Goal: Consume media (video, audio)

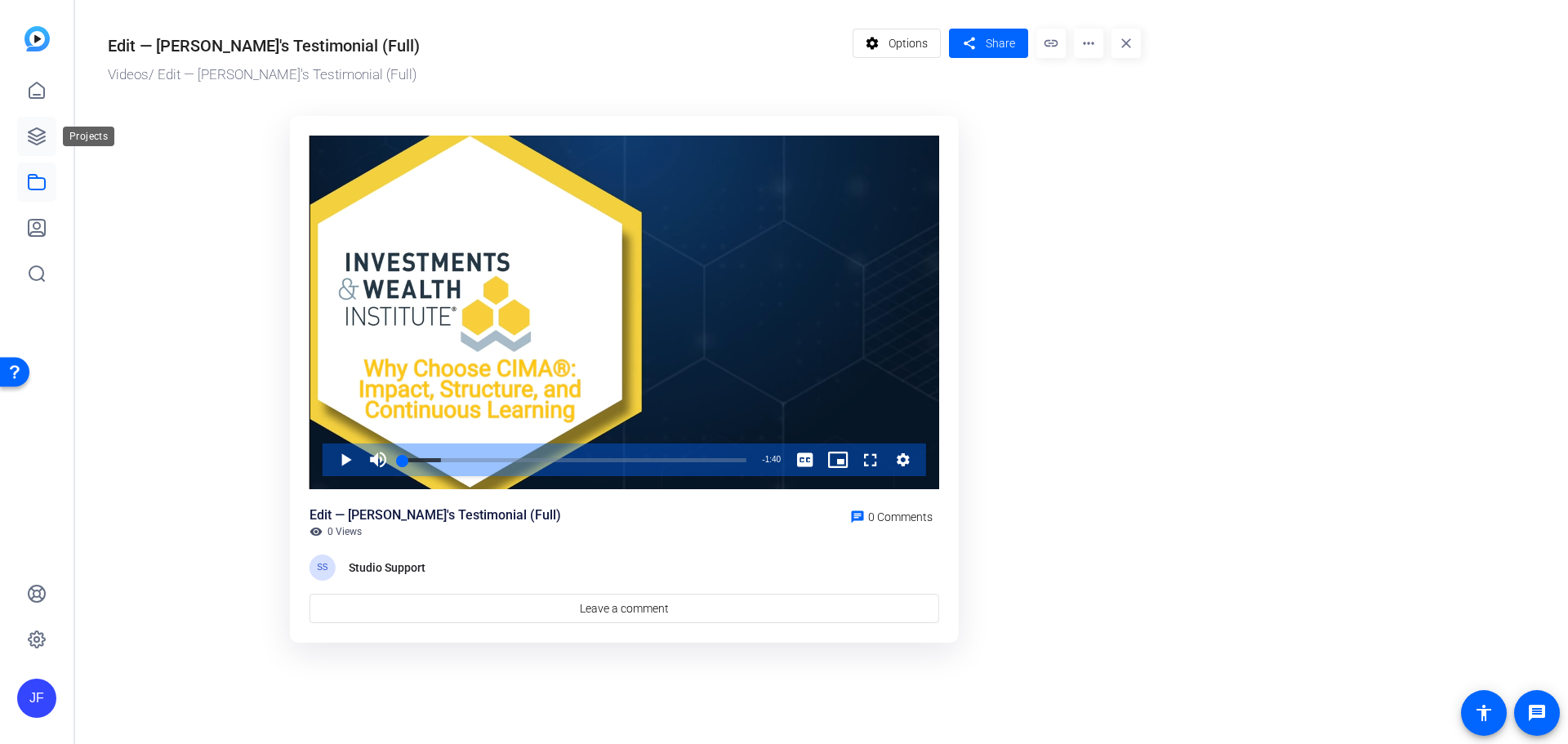
click at [36, 133] on icon at bounding box center [37, 137] width 20 height 20
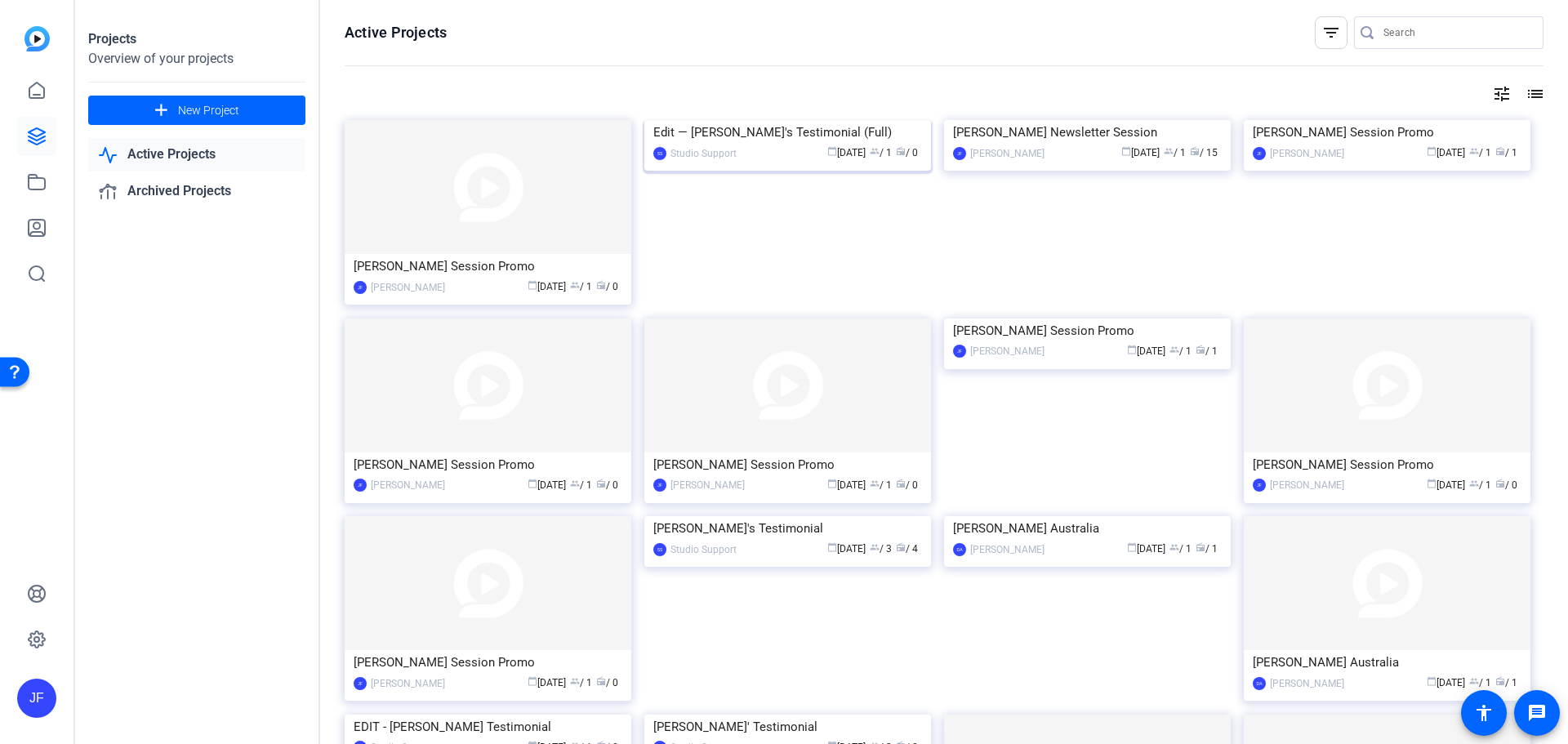
click at [808, 120] on img at bounding box center [787, 120] width 286 height 0
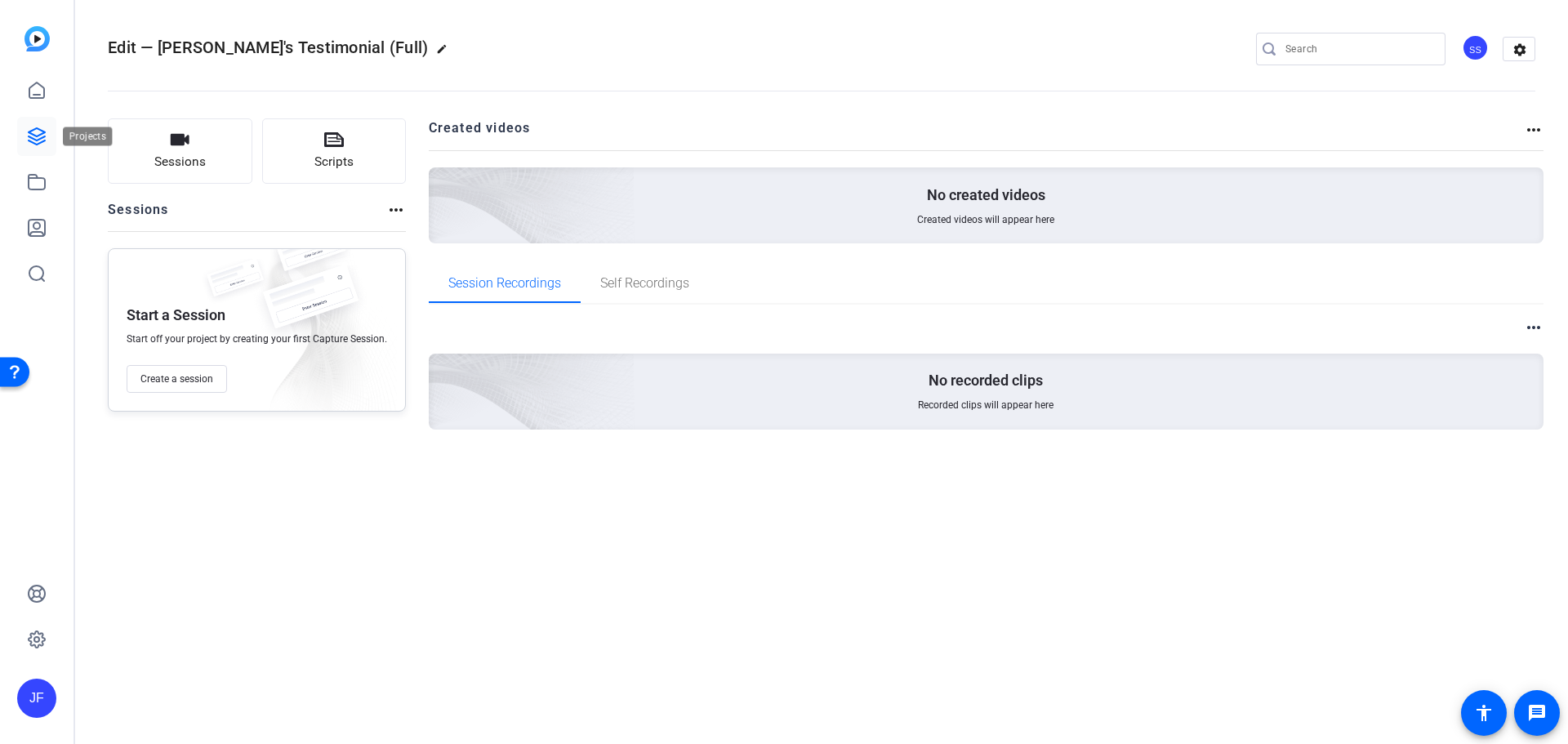
click at [38, 134] on icon at bounding box center [37, 137] width 20 height 20
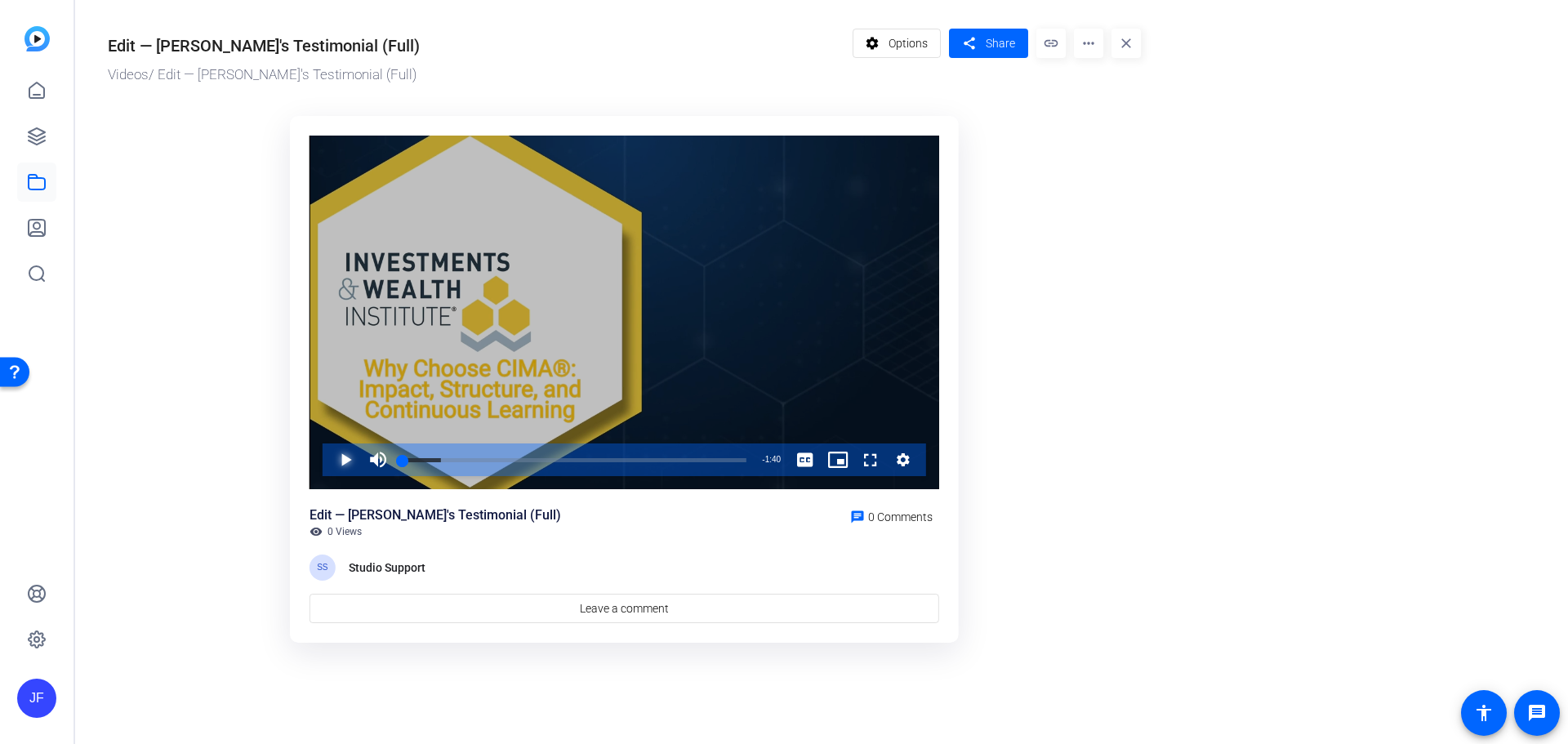
click at [329, 461] on span "Video Player" at bounding box center [329, 460] width 0 height 33
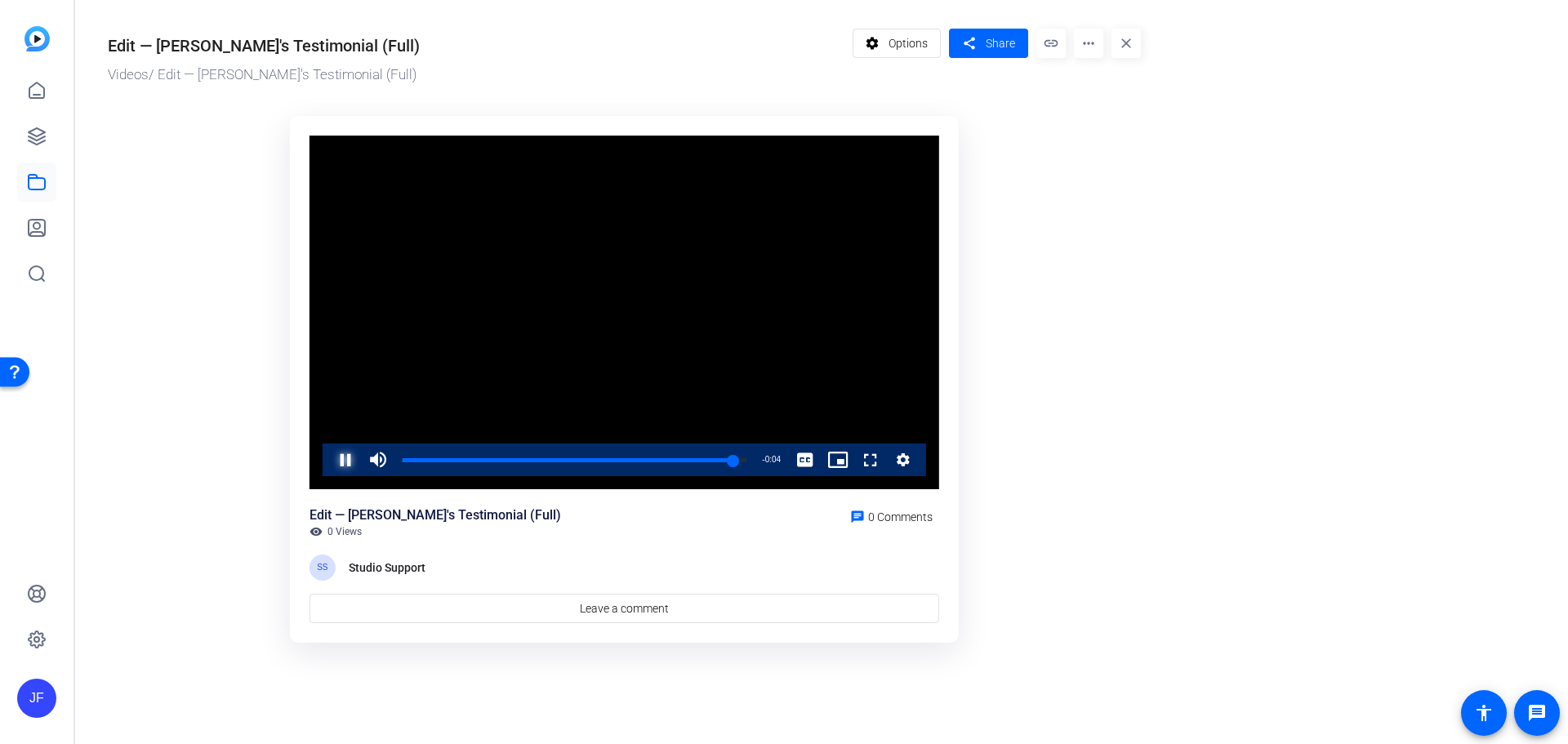
click at [329, 462] on span "Video Player" at bounding box center [329, 460] width 0 height 33
